Goal: Navigation & Orientation: Find specific page/section

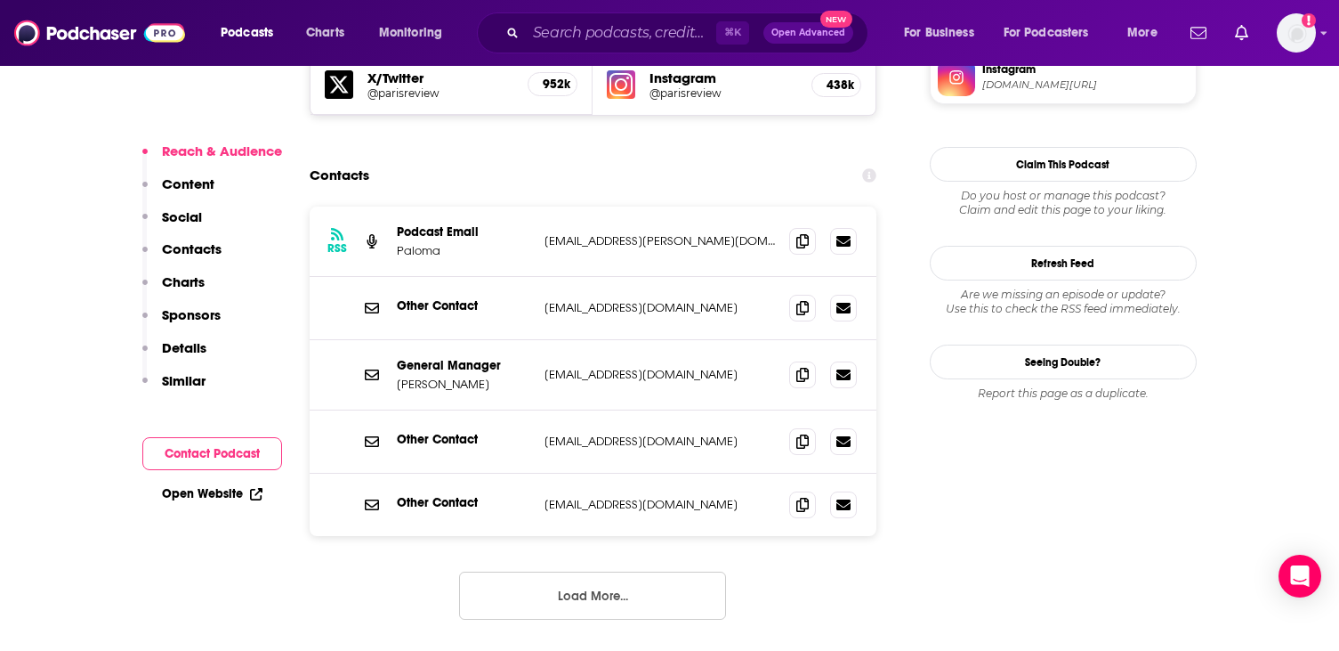
scroll to position [1597, 0]
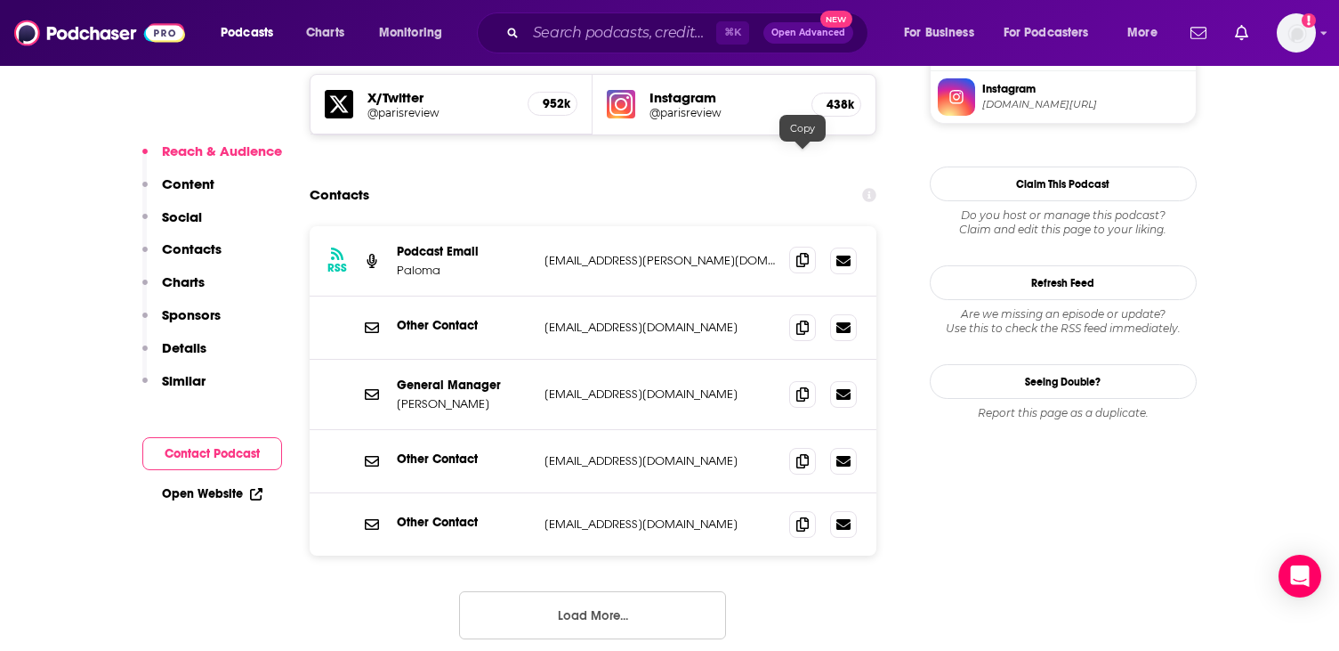
click at [802, 253] on icon at bounding box center [802, 260] width 12 height 14
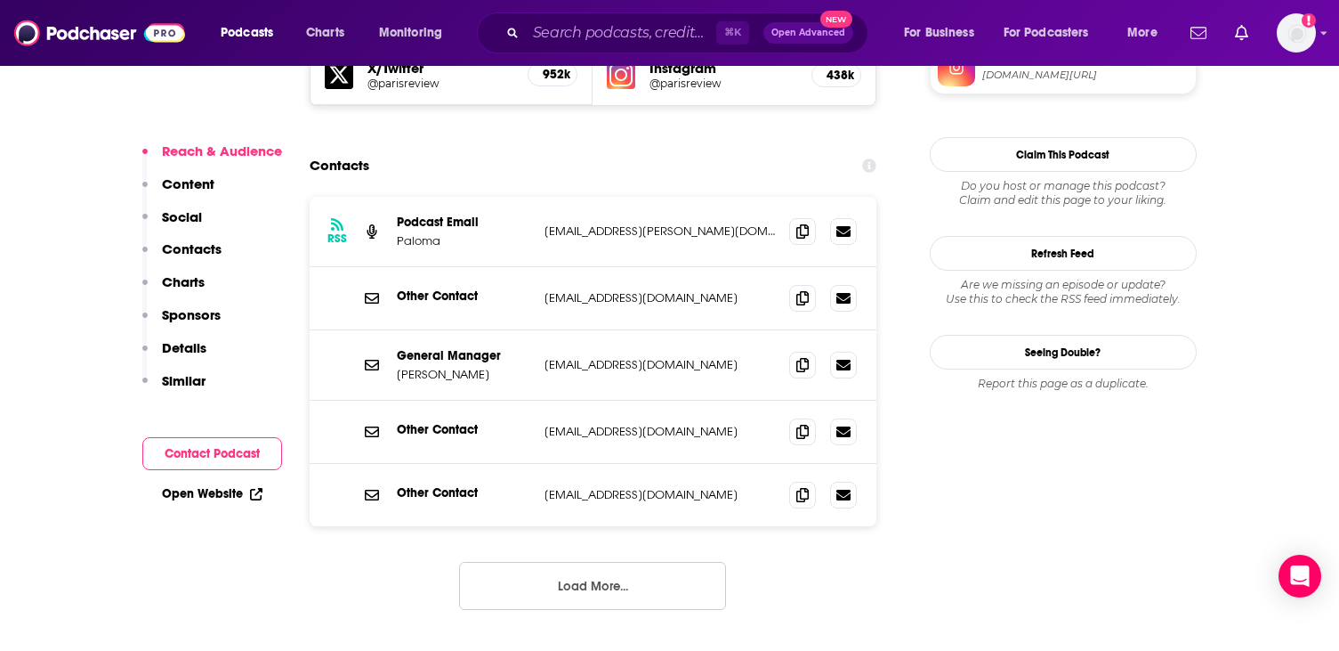
scroll to position [1603, 0]
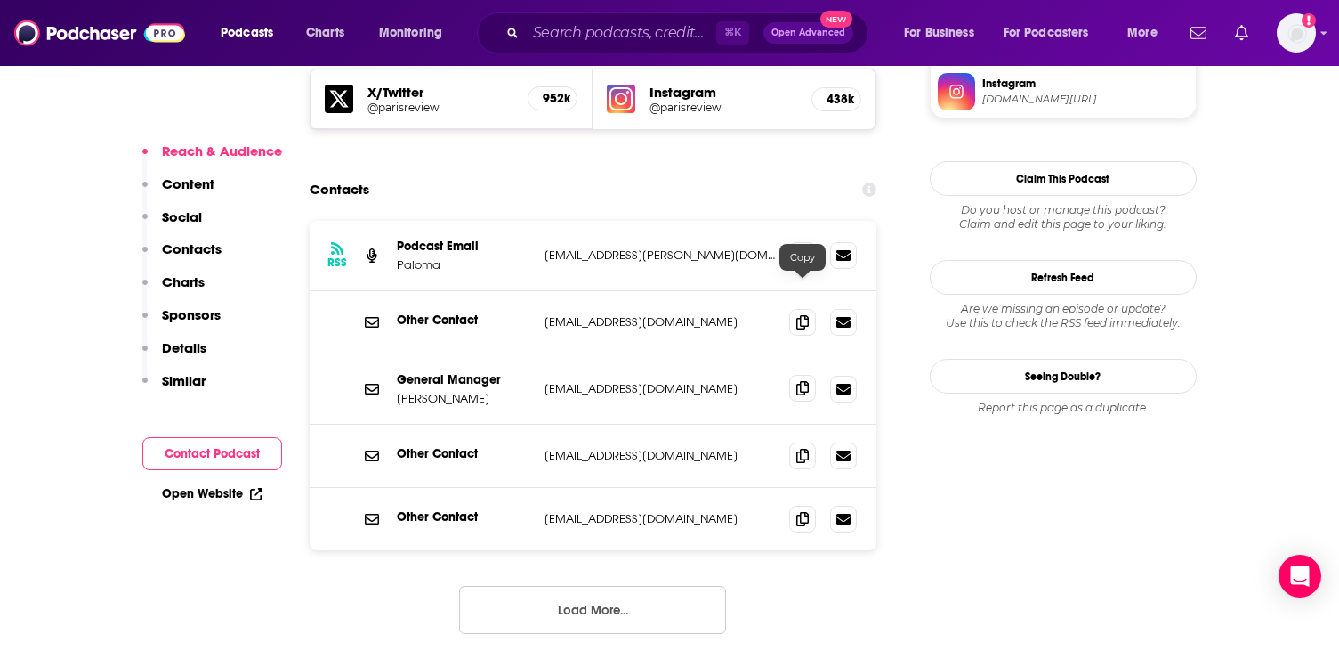
click at [807, 381] on icon at bounding box center [802, 388] width 12 height 14
click at [799, 247] on icon at bounding box center [802, 254] width 12 height 14
click at [804, 381] on icon at bounding box center [802, 388] width 12 height 14
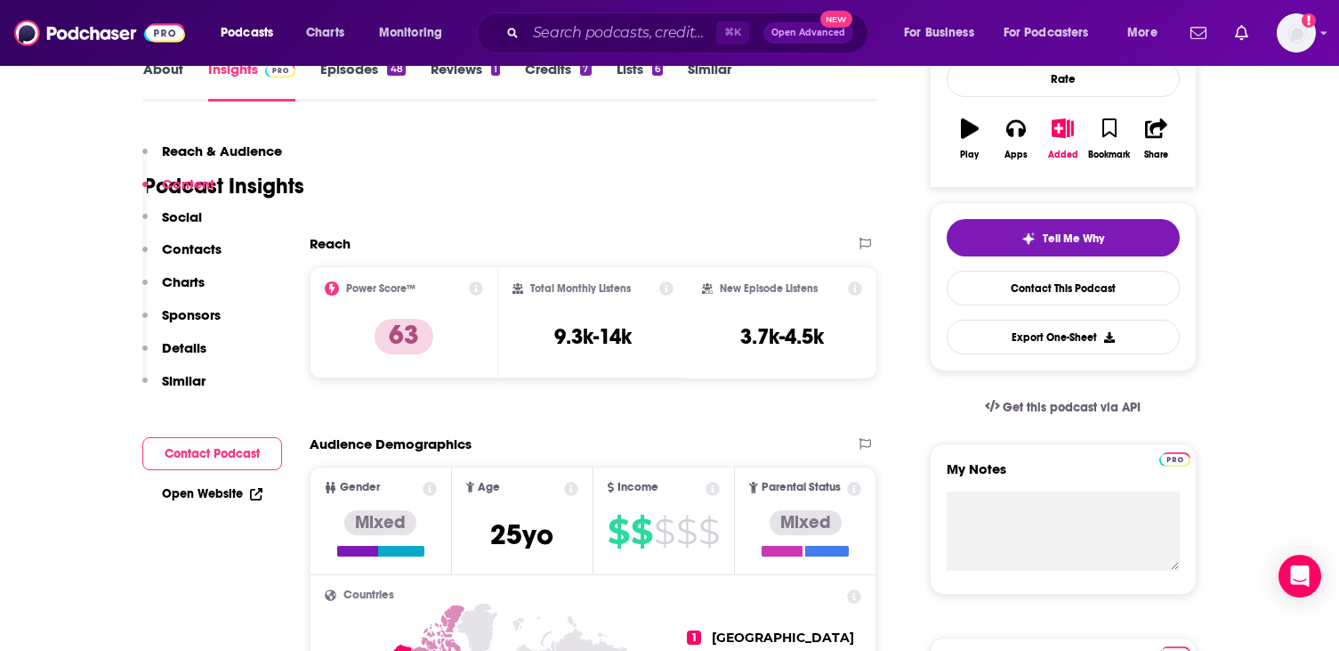
scroll to position [188, 0]
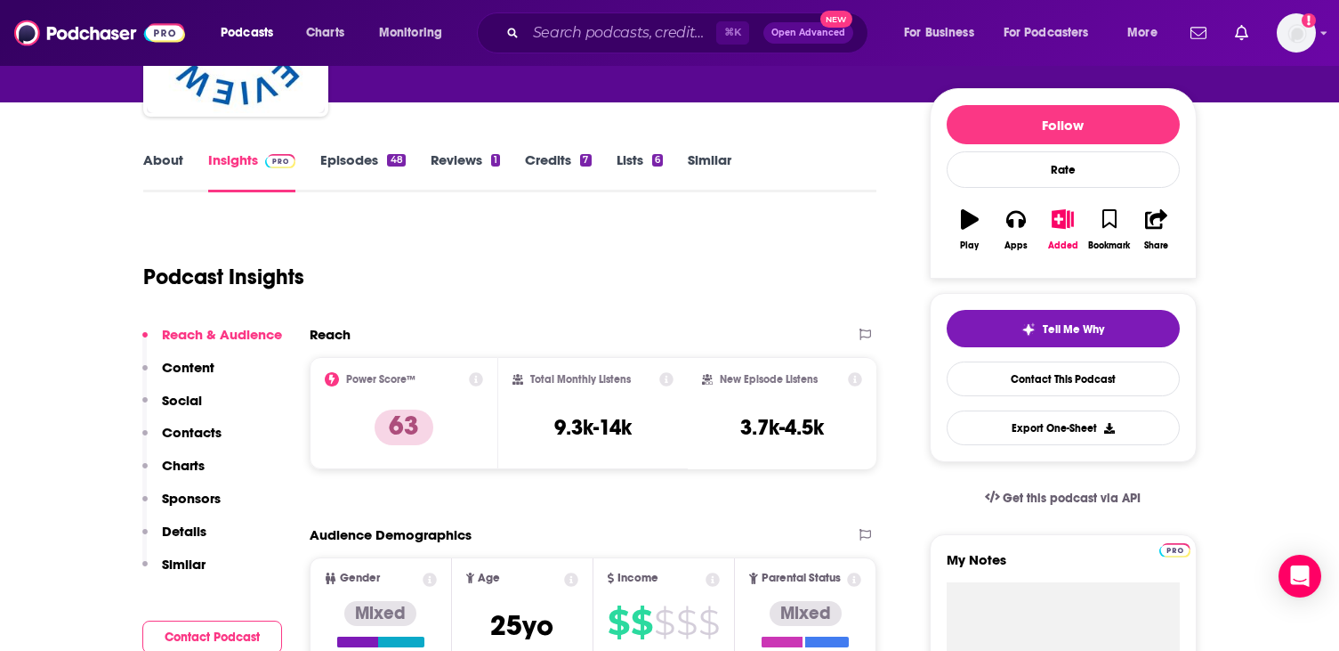
click at [367, 168] on link "Episodes 48" at bounding box center [362, 171] width 85 height 41
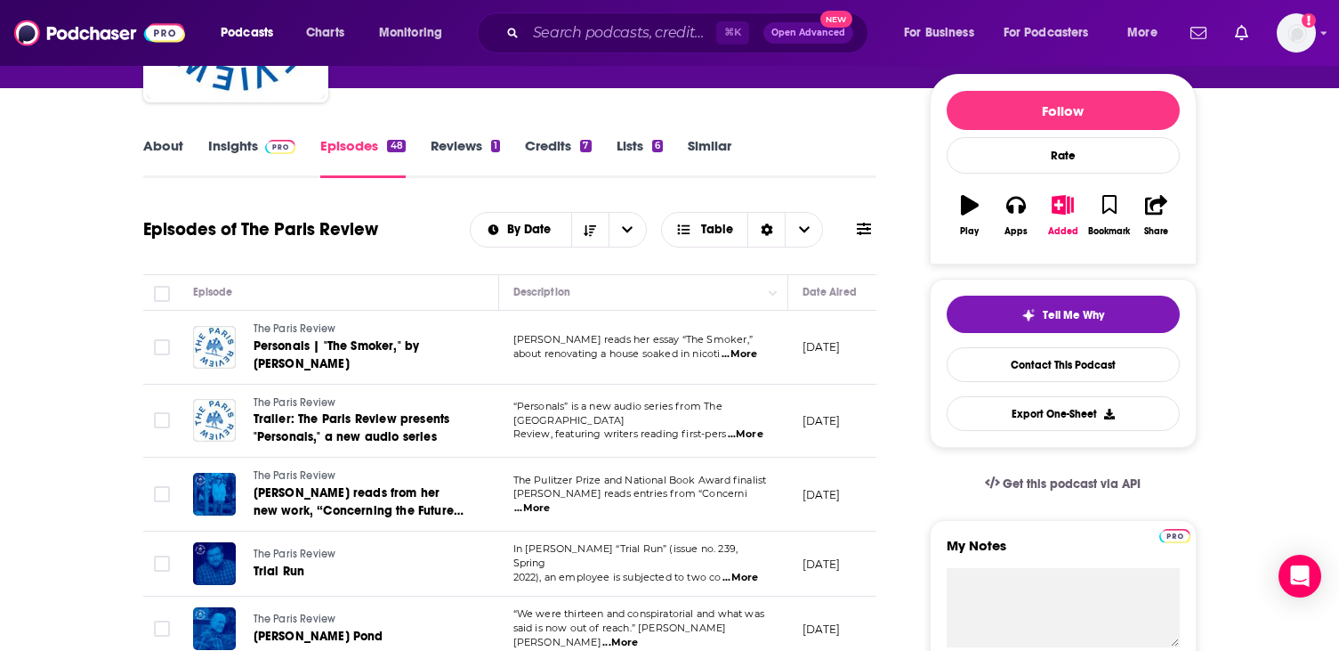
scroll to position [214, 0]
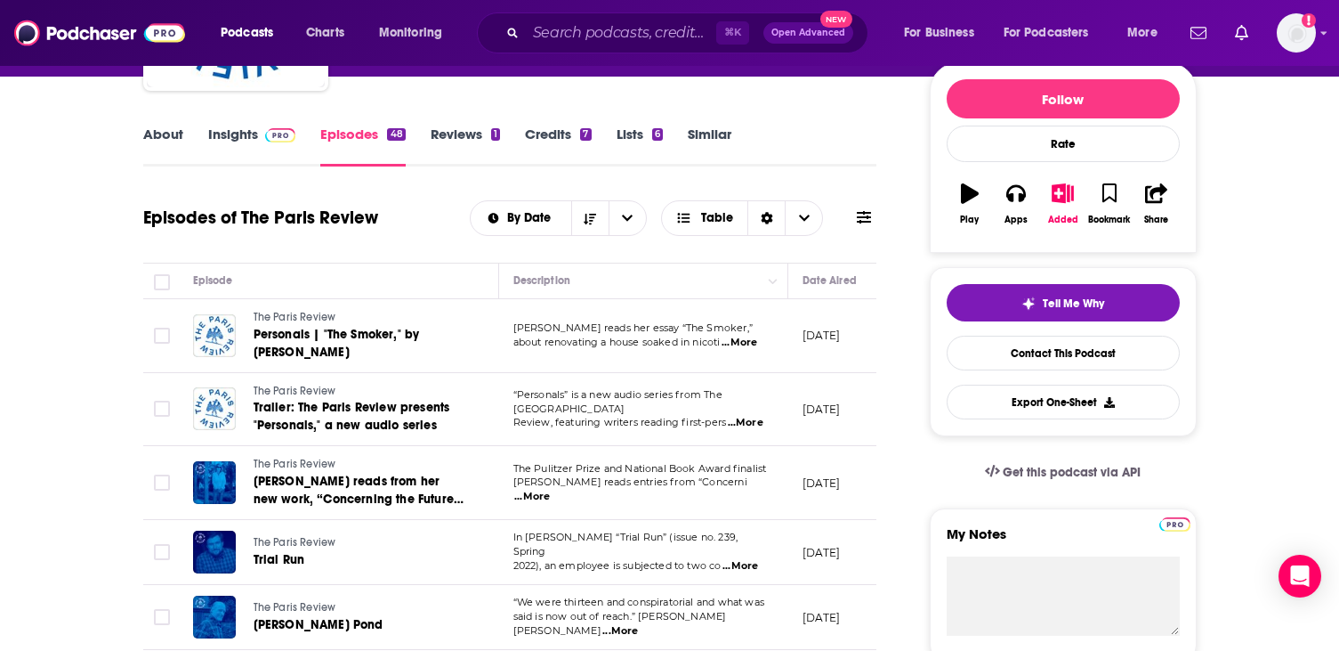
click at [739, 343] on span "...More" at bounding box center [740, 342] width 36 height 14
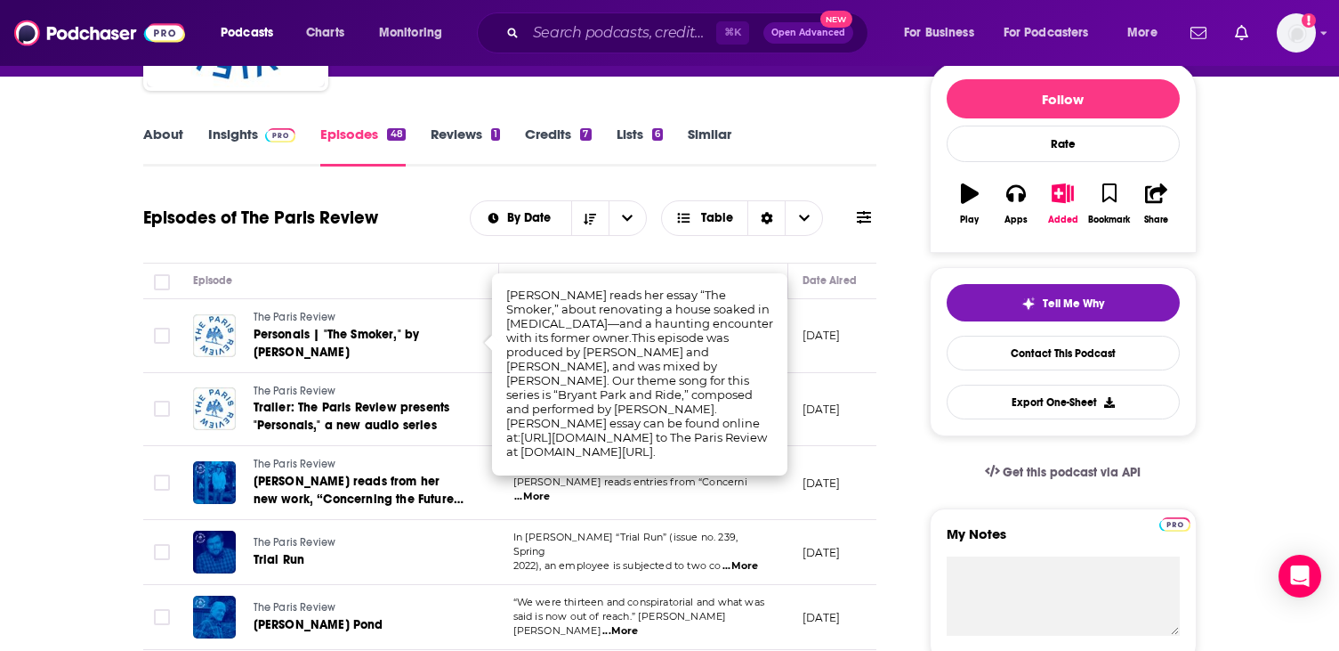
click at [838, 210] on div "By Date Table" at bounding box center [673, 218] width 407 height 36
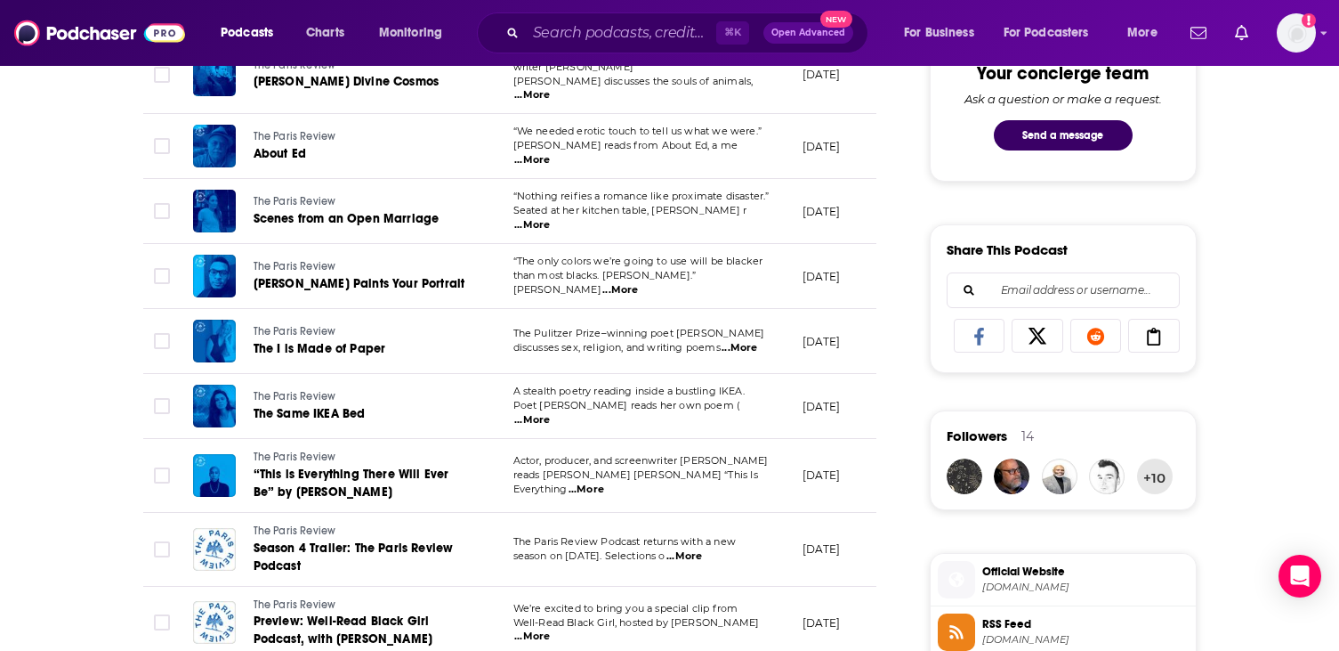
scroll to position [0, 0]
